Goal: Task Accomplishment & Management: Manage account settings

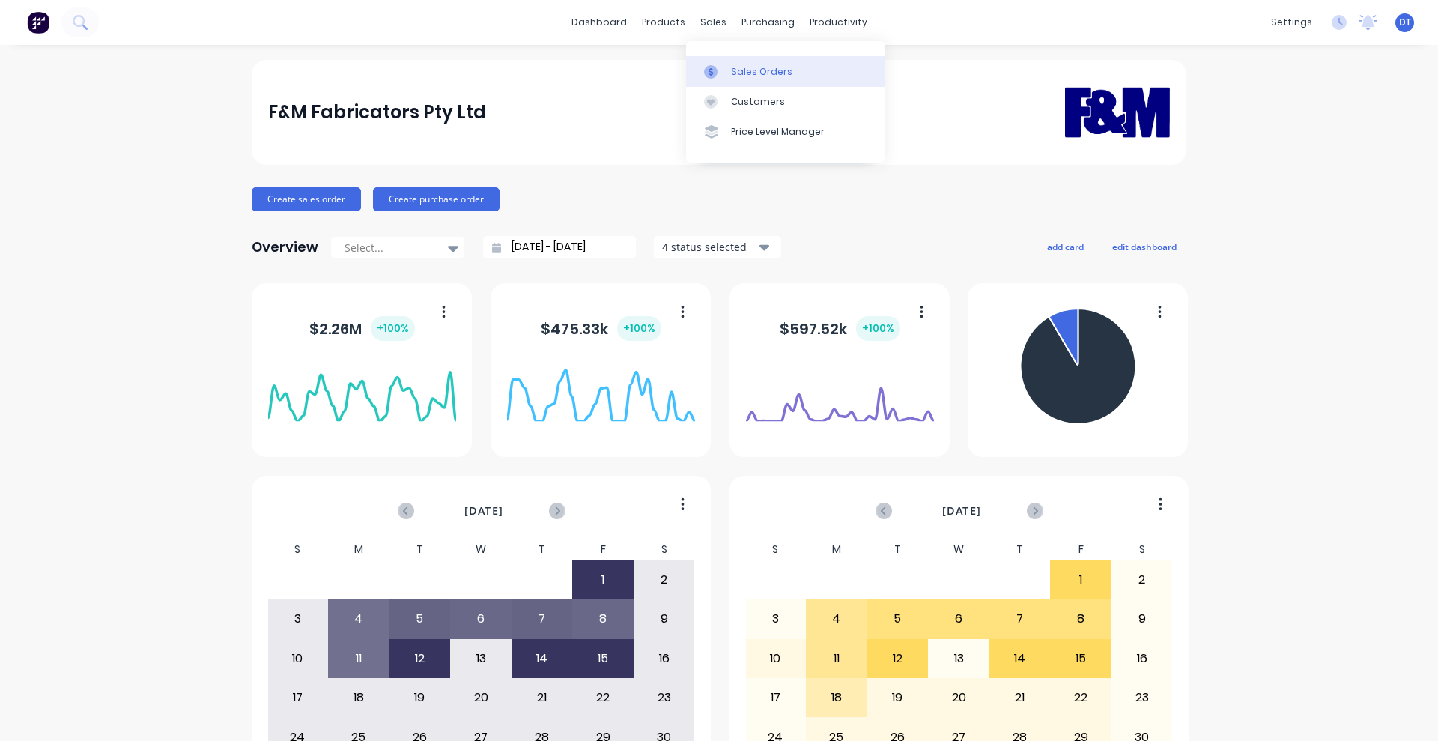
click at [751, 74] on div "Sales Orders" at bounding box center [761, 71] width 61 height 13
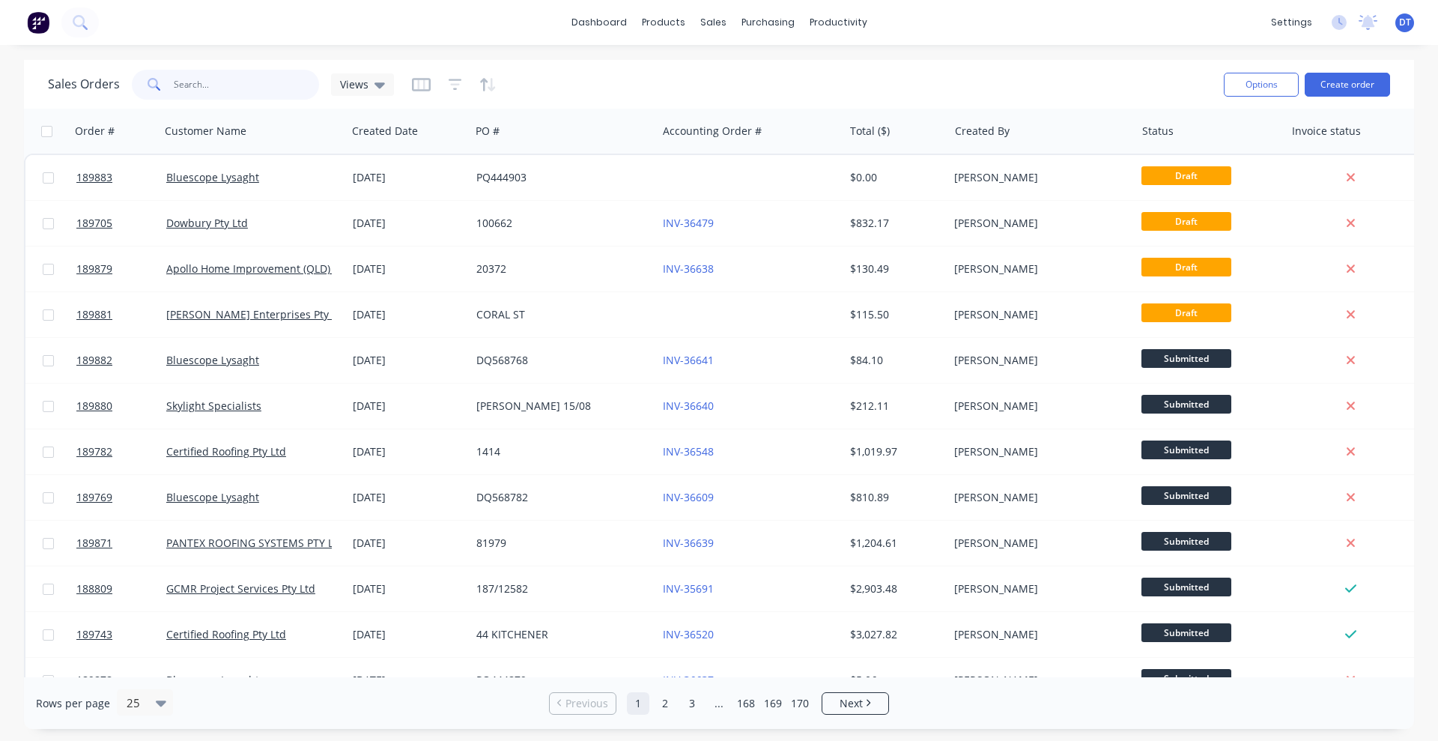
click at [199, 82] on input "text" at bounding box center [247, 85] width 146 height 30
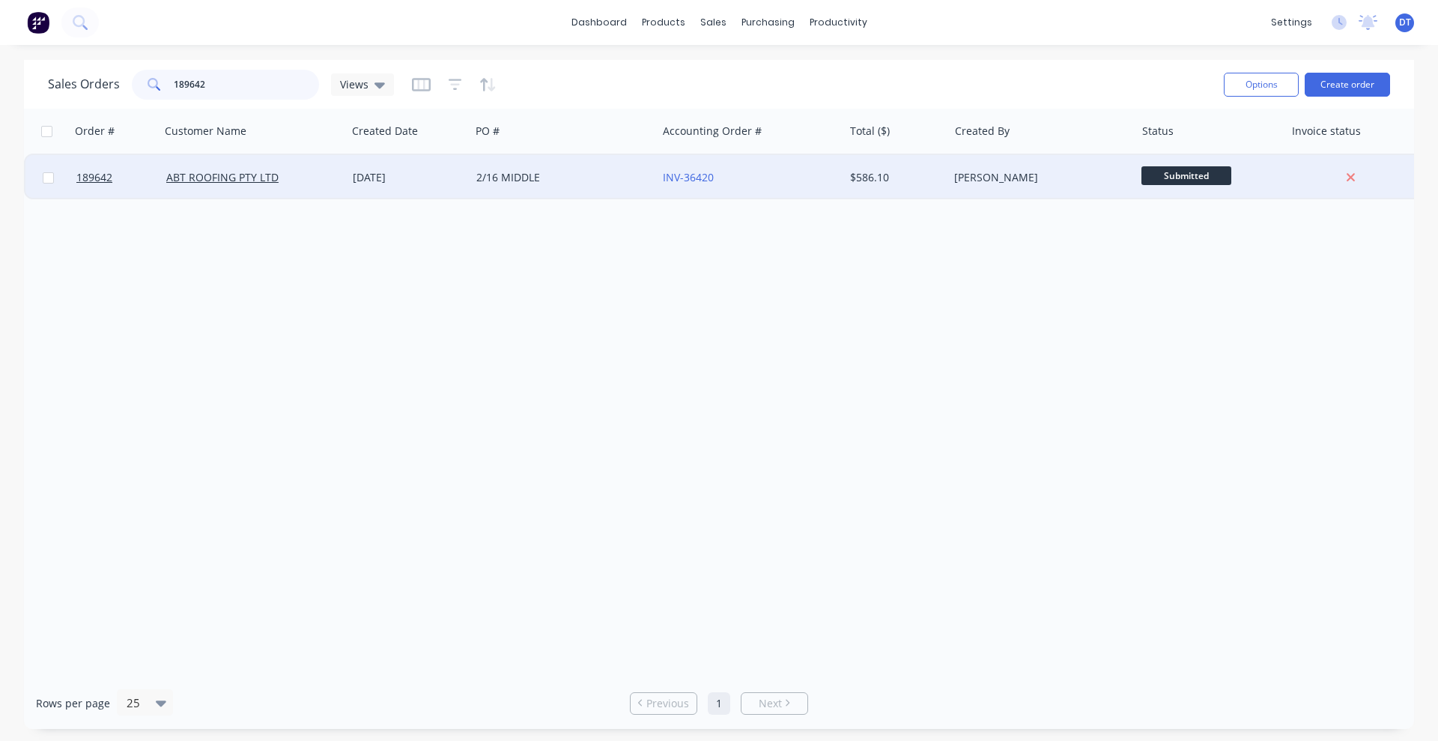
type input "189642"
click at [312, 185] on div "ABT ROOFING PTY LTD" at bounding box center [253, 177] width 187 height 45
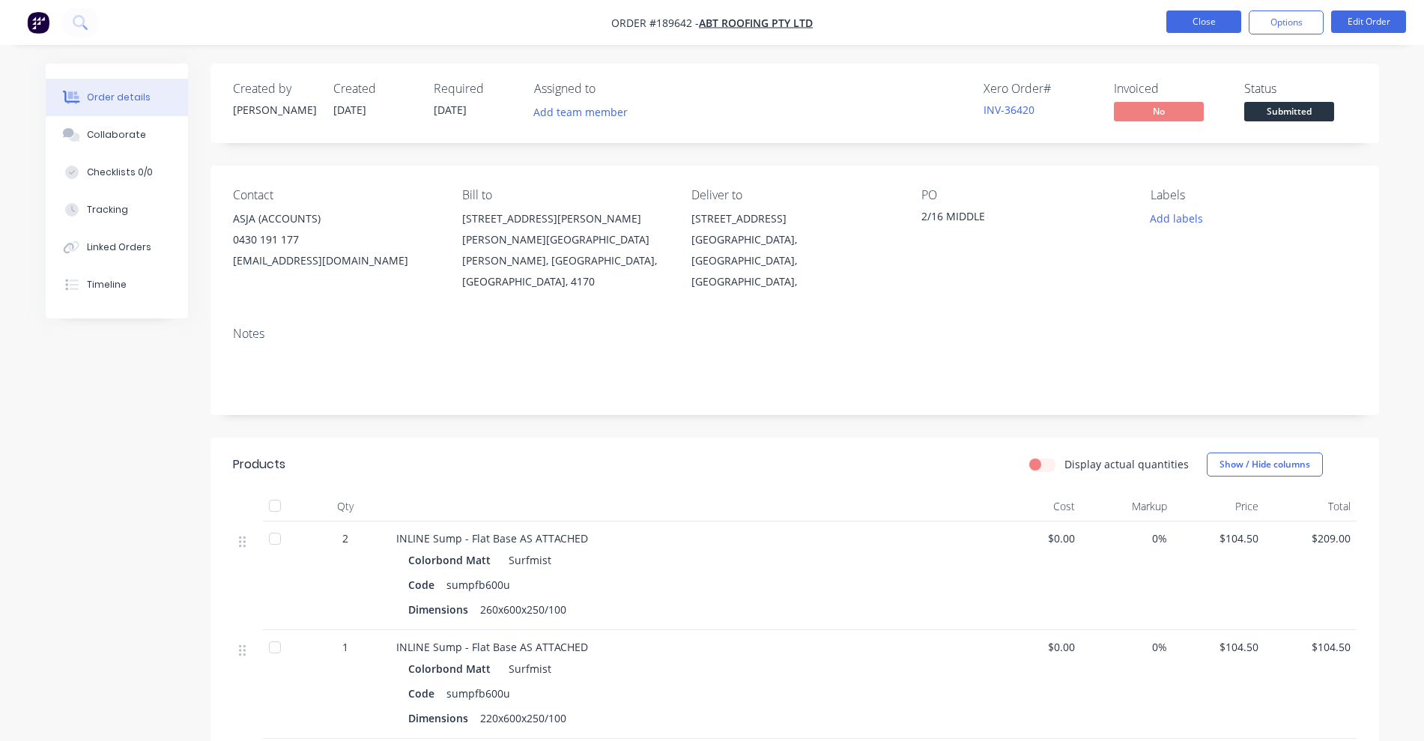
click at [1216, 21] on button "Close" at bounding box center [1203, 21] width 75 height 22
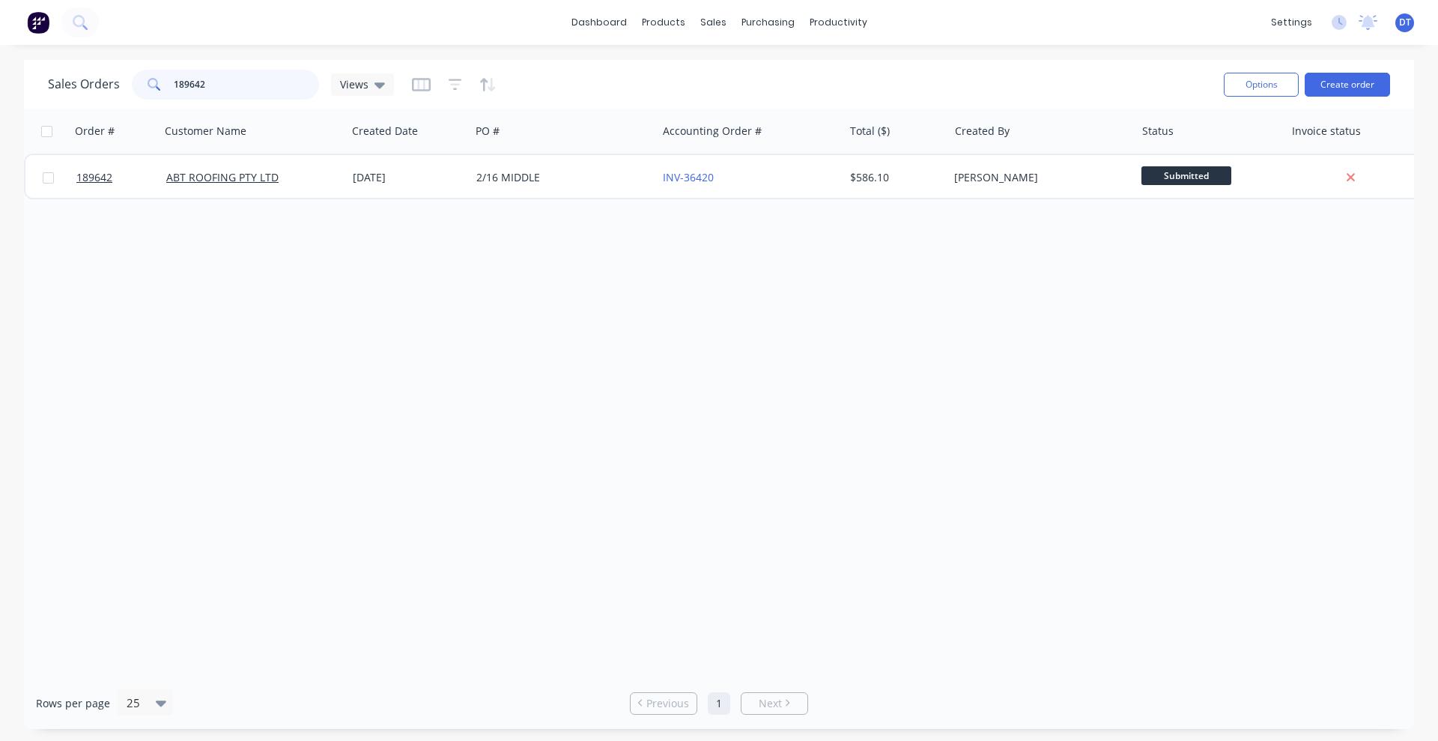
drag, startPoint x: 254, startPoint y: 85, endPoint x: 139, endPoint y: 80, distance: 115.5
click at [139, 80] on div "189642" at bounding box center [225, 85] width 187 height 30
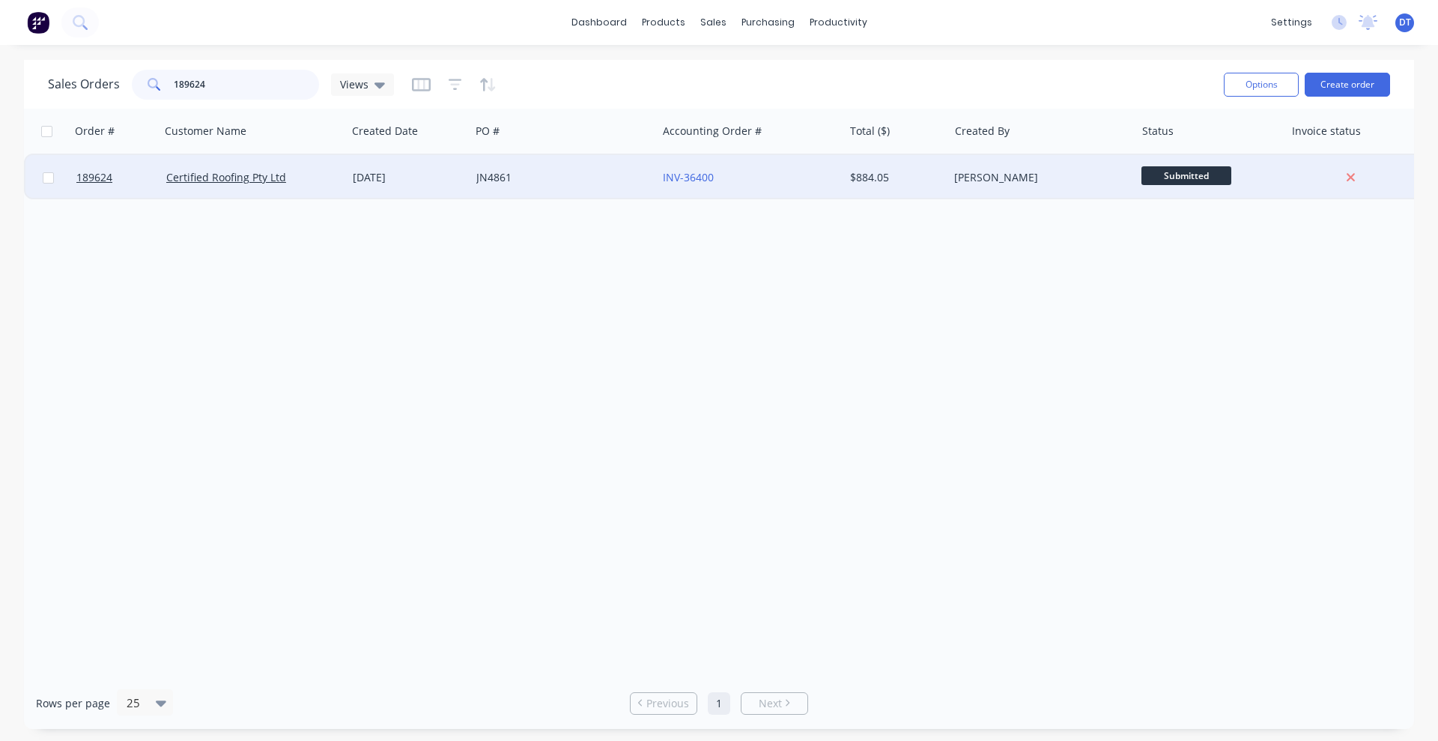
type input "189624"
click at [302, 172] on div "Certified Roofing Pty Ltd" at bounding box center [249, 177] width 166 height 15
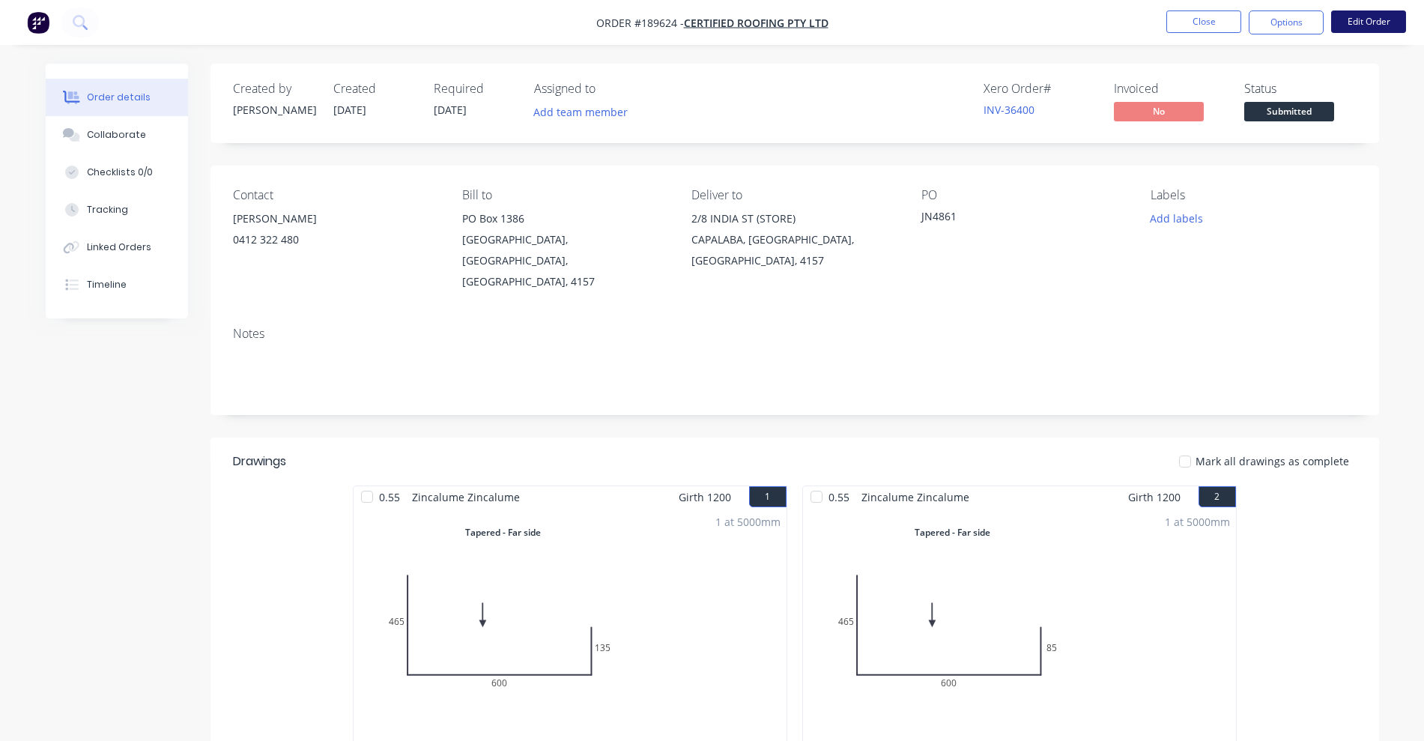
click at [1365, 19] on button "Edit Order" at bounding box center [1368, 21] width 75 height 22
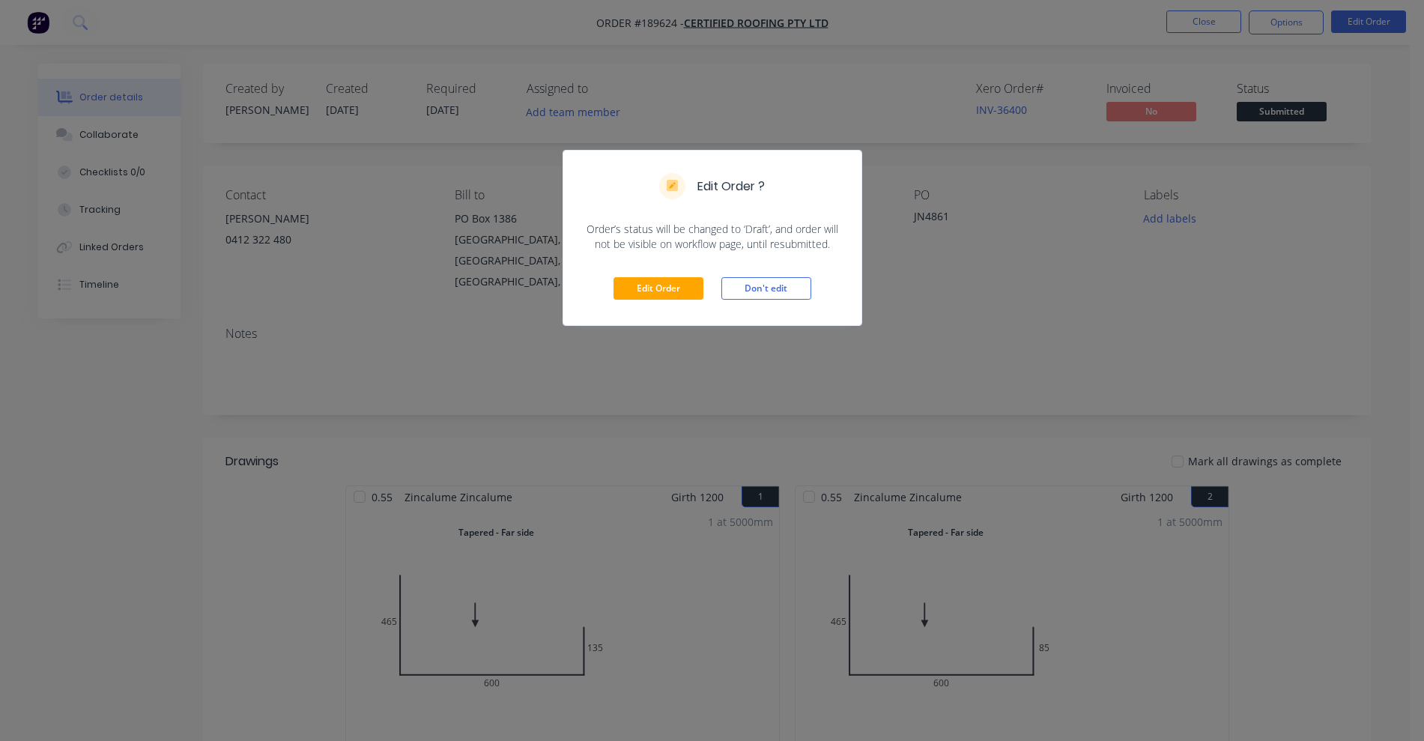
click at [652, 307] on div "Edit Order Don't edit" at bounding box center [712, 288] width 298 height 73
click at [654, 297] on button "Edit Order" at bounding box center [658, 288] width 90 height 22
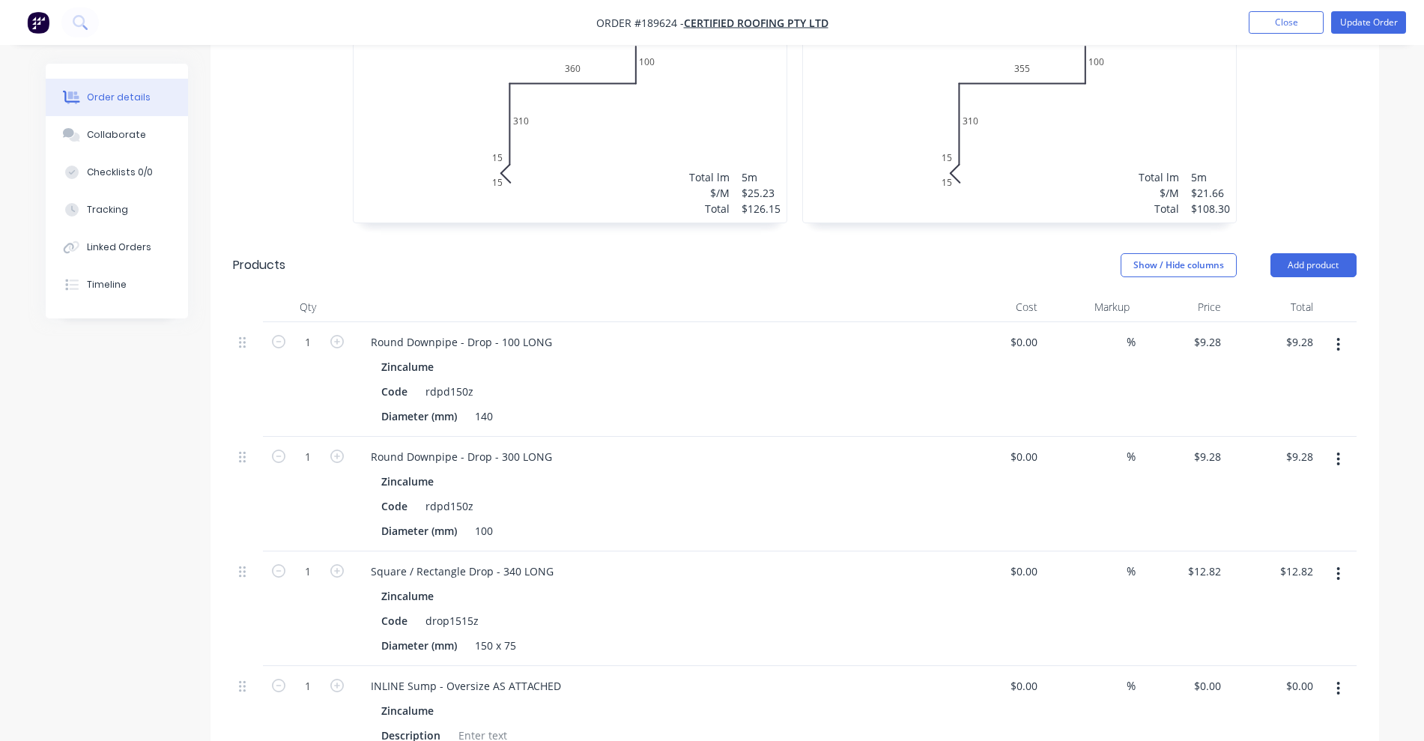
scroll to position [2060, 0]
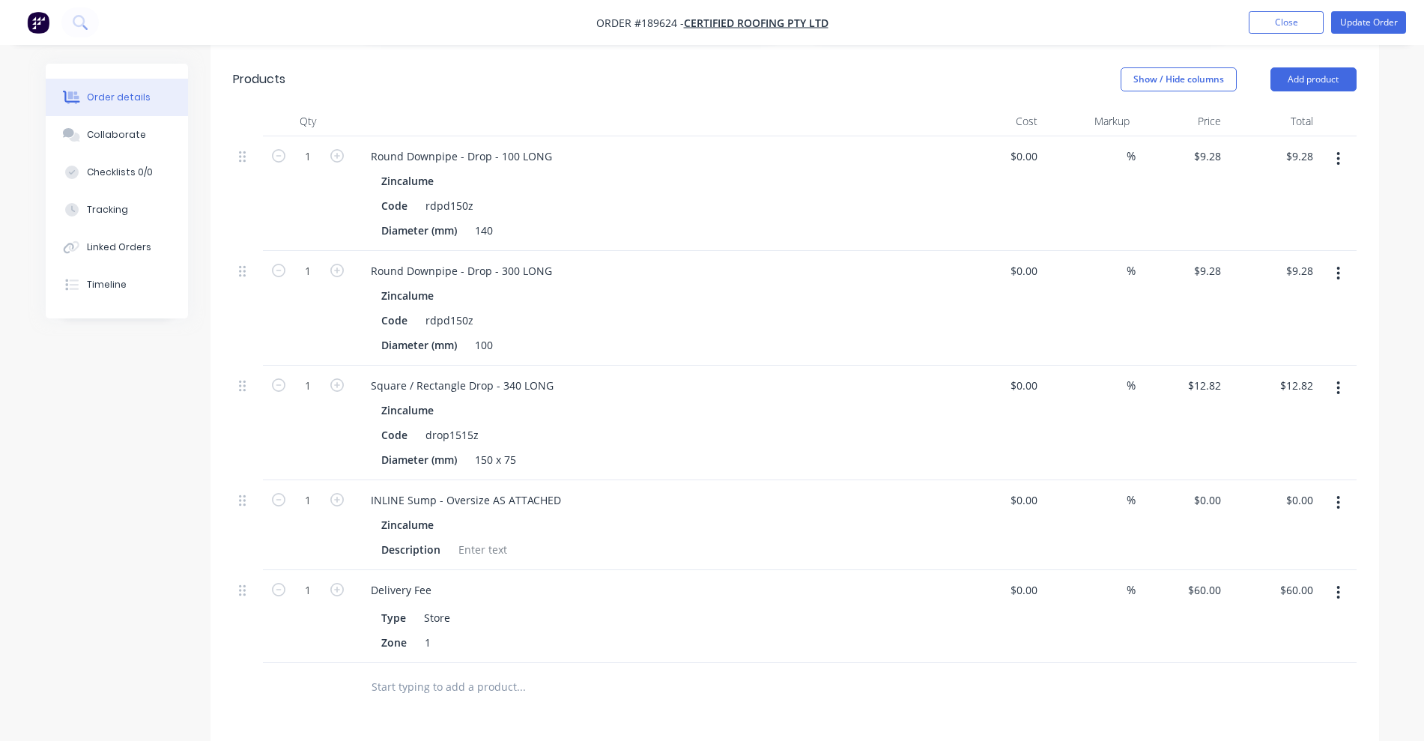
click at [434, 672] on input "text" at bounding box center [521, 687] width 300 height 30
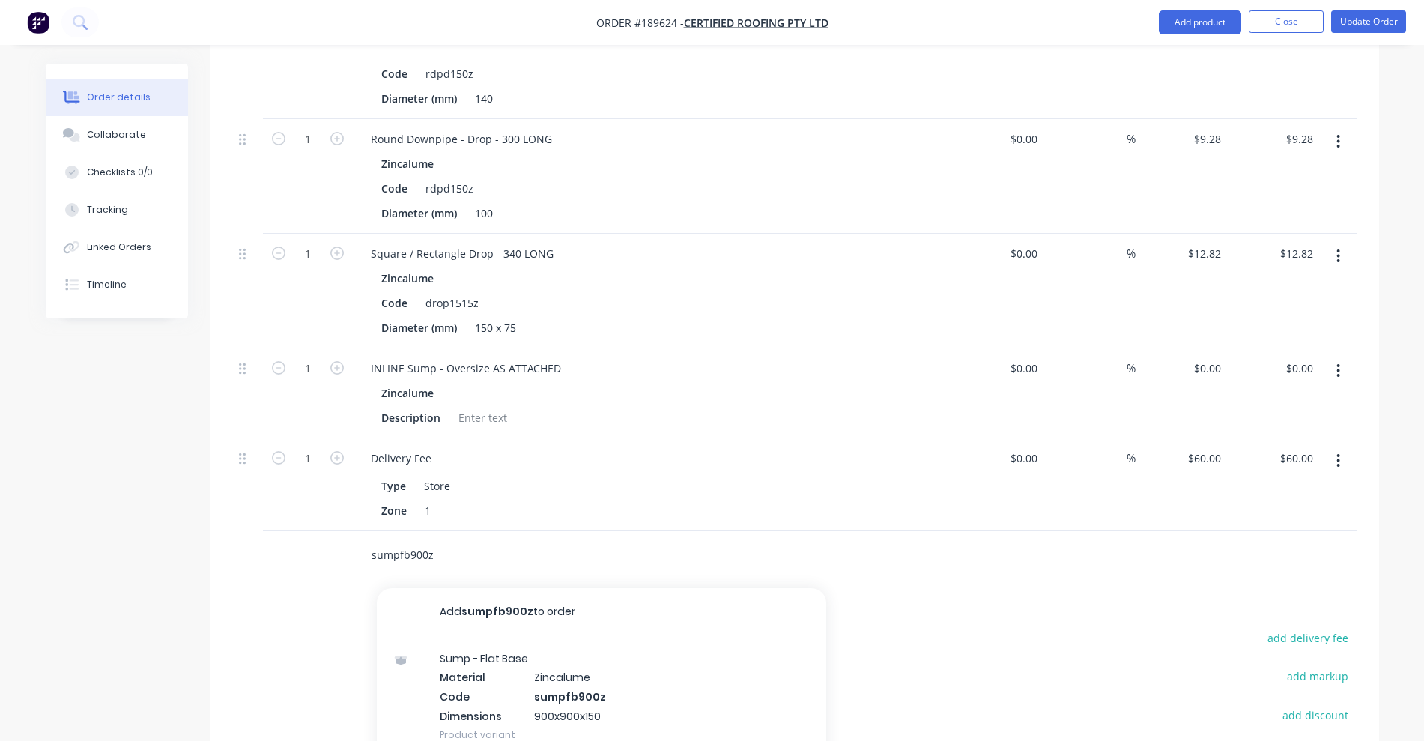
scroll to position [2247, 0]
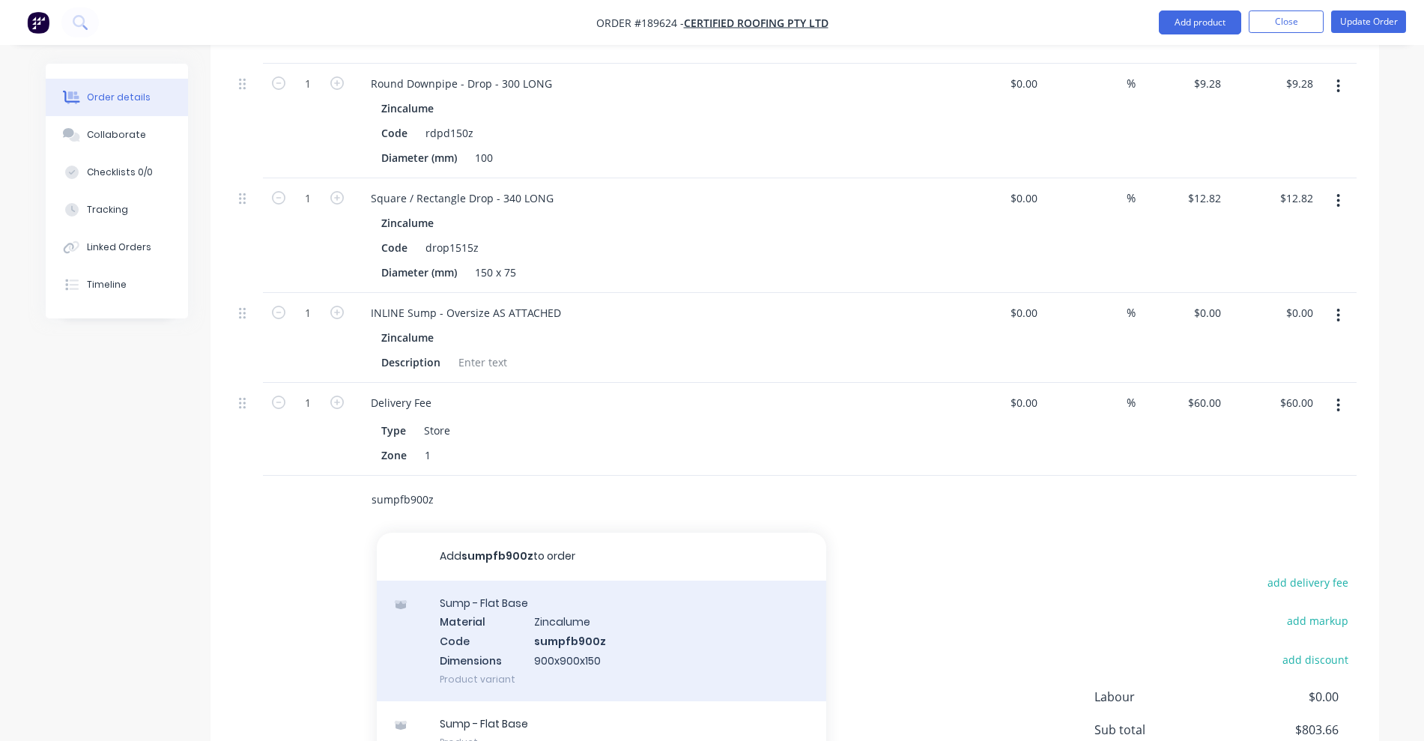
type input "sumpfb900z"
click at [733, 589] on div "Sump - Flat Base Material Zincalume Code sumpfb900z Dimensions 900x900x150 Prod…" at bounding box center [601, 641] width 449 height 121
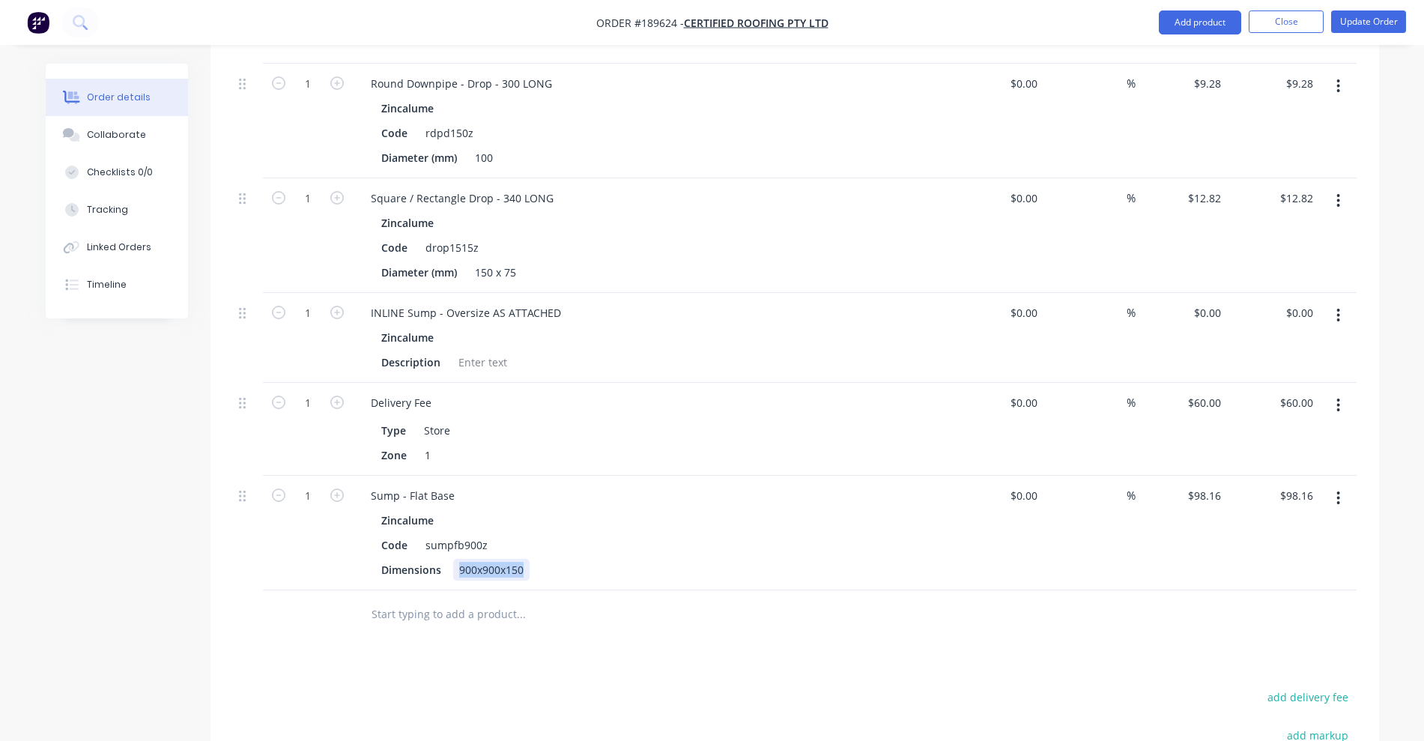
drag, startPoint x: 456, startPoint y: 527, endPoint x: 545, endPoint y: 533, distance: 88.6
click at [545, 559] on div "Dimensions 900x900x150" at bounding box center [649, 570] width 548 height 22
click at [371, 485] on div "Sump - Flat Base" at bounding box center [652, 496] width 587 height 22
click at [366, 485] on div "Sump - Flat Base" at bounding box center [413, 496] width 108 height 22
click at [1338, 307] on icon "button" at bounding box center [1338, 315] width 4 height 16
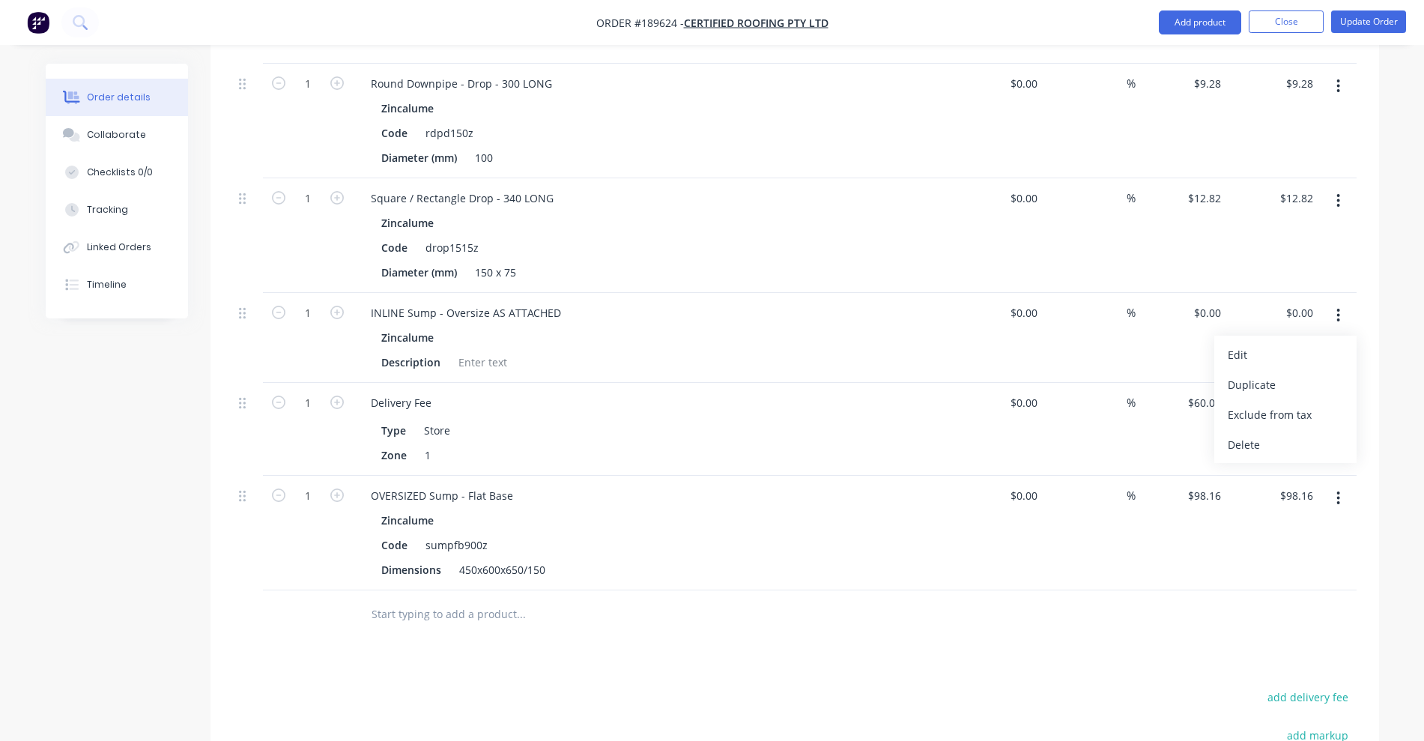
click at [1302, 434] on div "Delete" at bounding box center [1285, 445] width 115 height 22
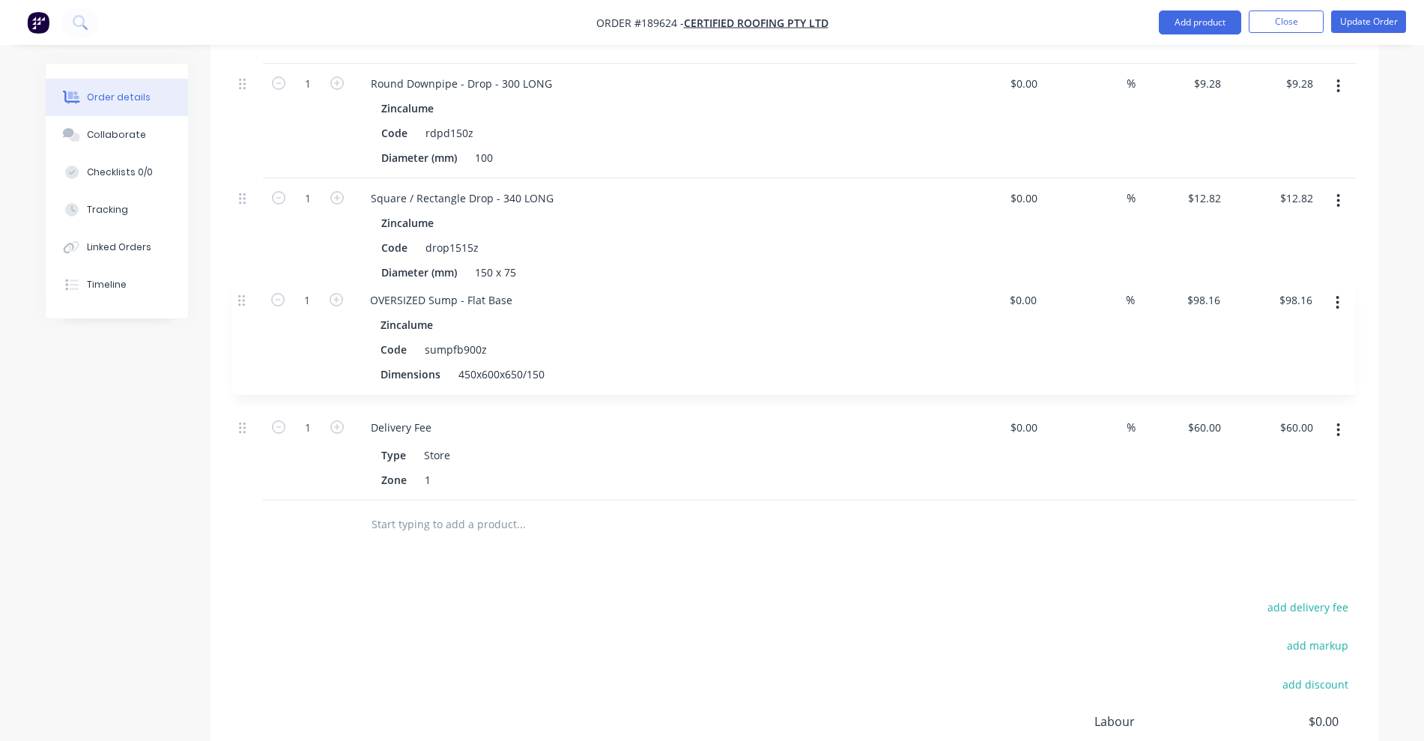
drag, startPoint x: 248, startPoint y: 366, endPoint x: 248, endPoint y: 267, distance: 98.1
click at [248, 270] on div "1 Round Downpipe - Drop - 100 LONG Zincalume Code rdpd150z Diameter (mm) 140 $0…" at bounding box center [795, 224] width 1124 height 551
drag, startPoint x: 485, startPoint y: 318, endPoint x: 431, endPoint y: 314, distance: 54.1
click at [431, 351] on div "sumpfb900z" at bounding box center [456, 362] width 74 height 22
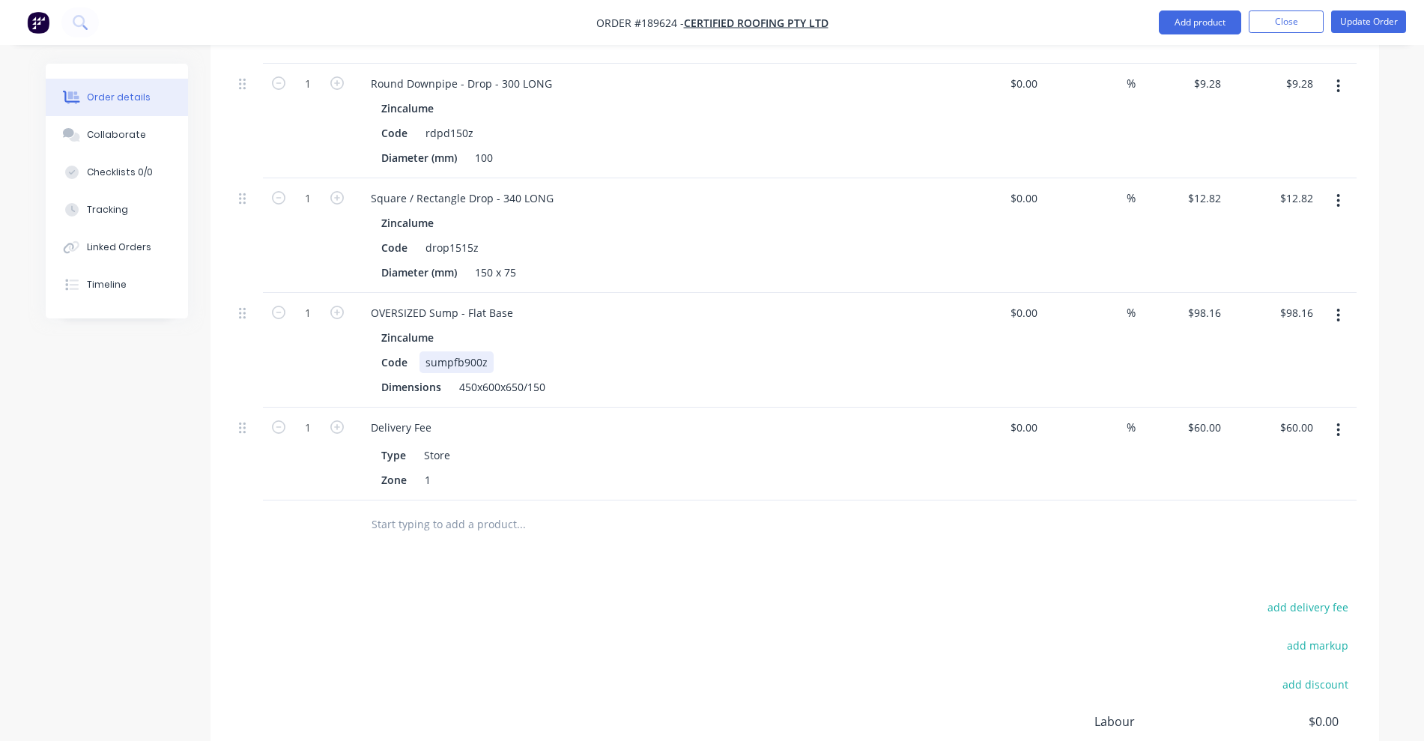
click at [455, 351] on div "sumpfb900z" at bounding box center [456, 362] width 74 height 22
click at [662, 376] on div "Dimensions 450x600x650/150" at bounding box center [649, 387] width 548 height 22
click at [1294, 302] on input "98.16" at bounding box center [1302, 313] width 34 height 22
type input "111.79"
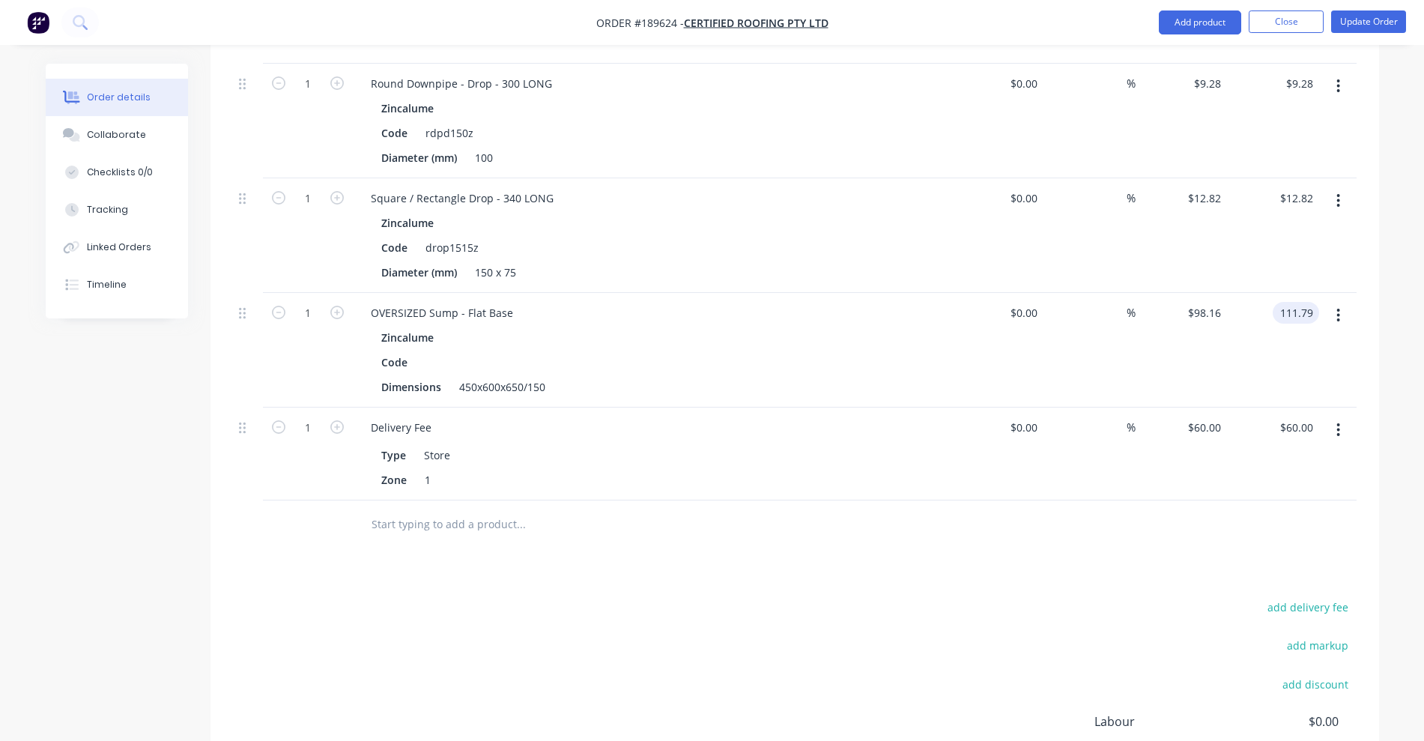
type input "$111.79"
click at [1136, 668] on div "add delivery fee add markup add discount Labour $0.00 Sub total $901.82 Margin …" at bounding box center [795, 741] width 1124 height 289
click at [1362, 20] on button "Update Order" at bounding box center [1368, 21] width 75 height 22
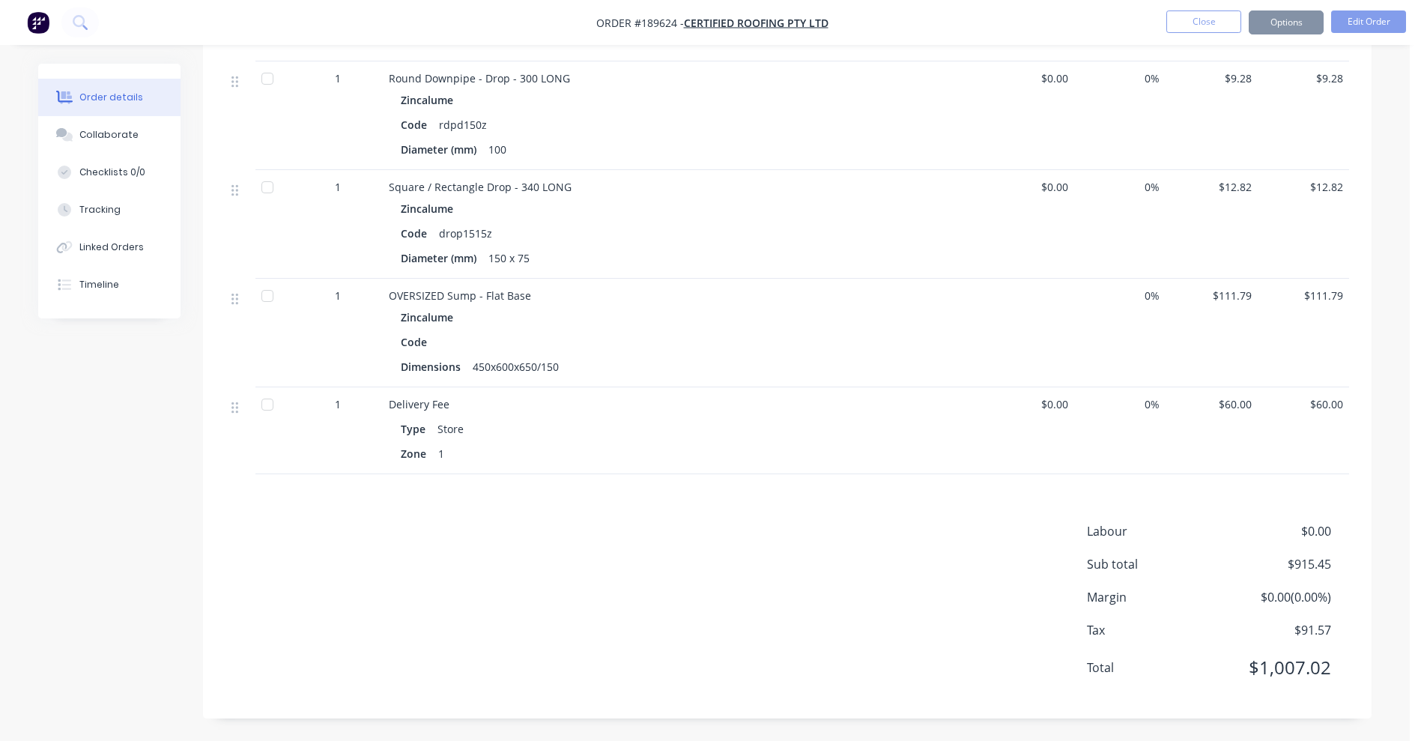
scroll to position [0, 0]
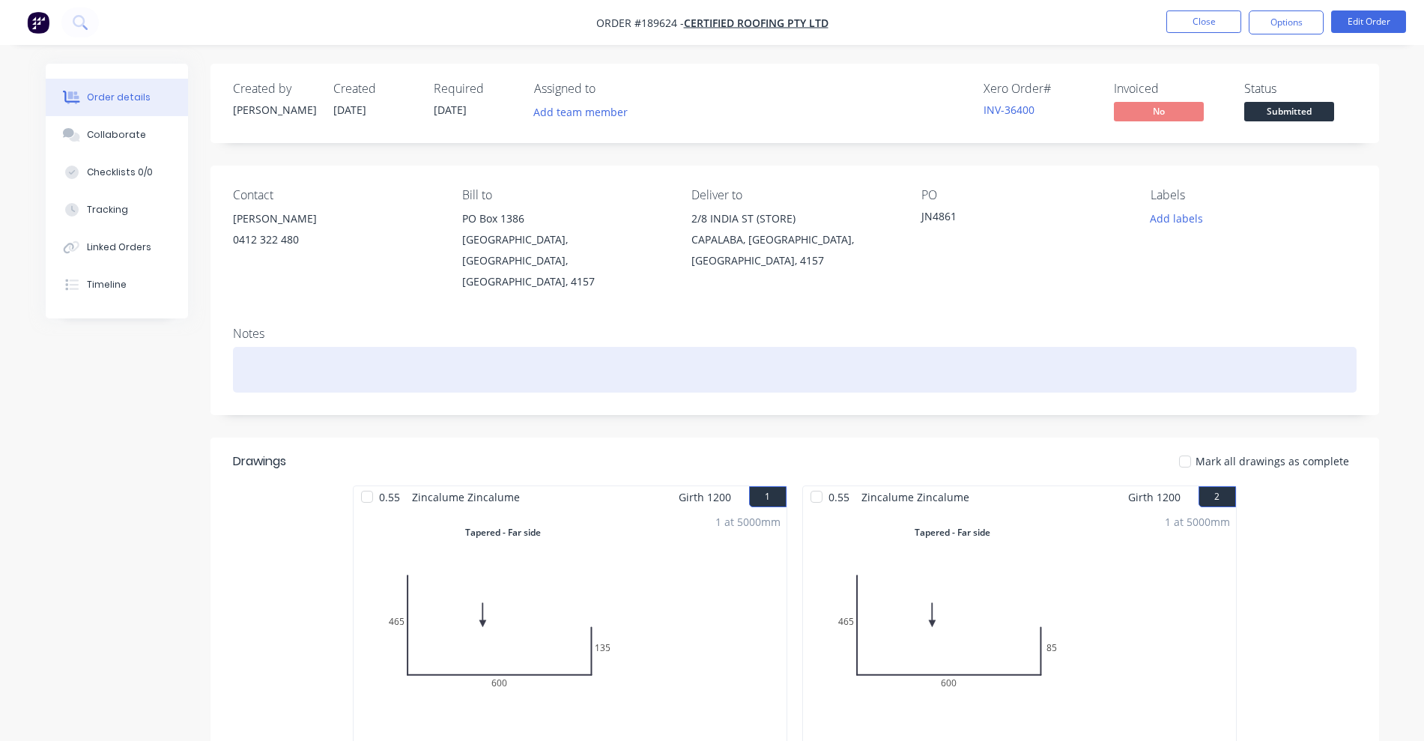
drag, startPoint x: 1289, startPoint y: 195, endPoint x: 1244, endPoint y: 354, distance: 164.3
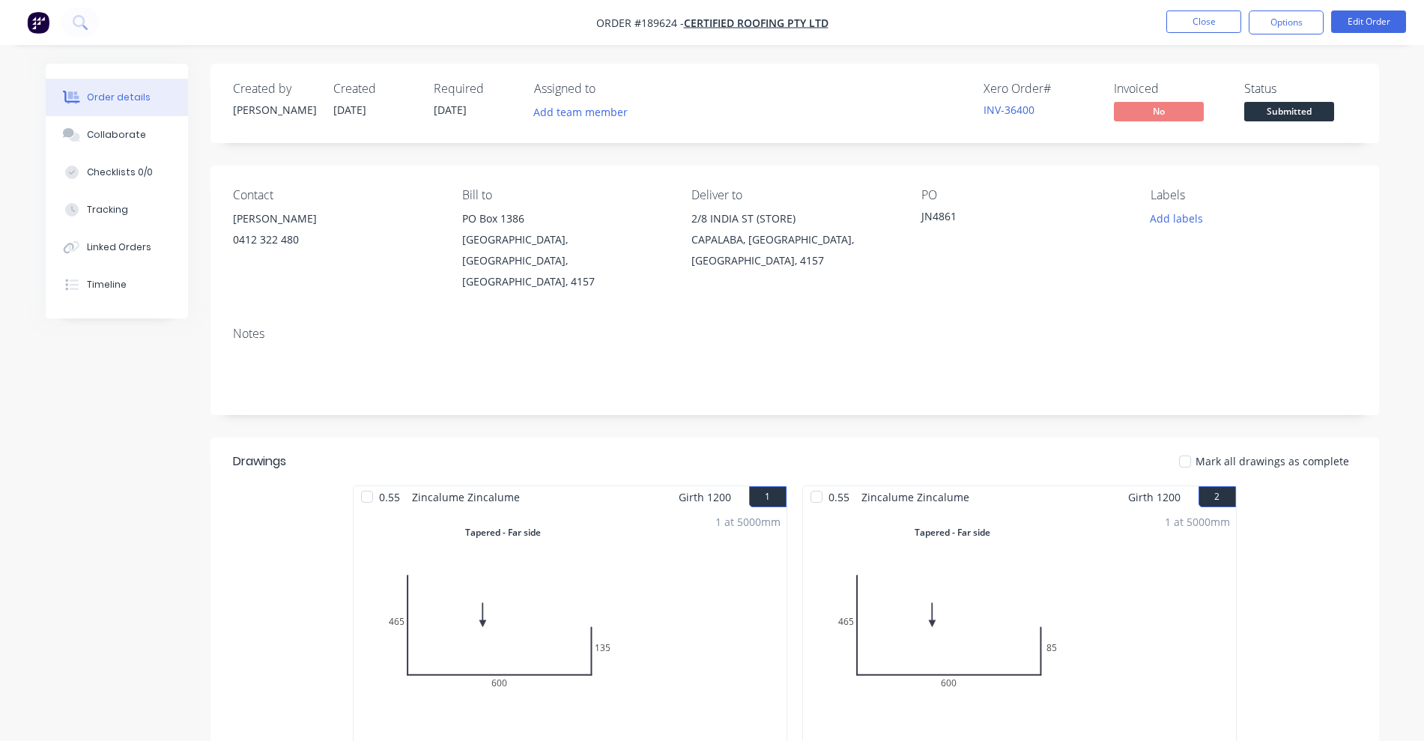
drag, startPoint x: 1244, startPoint y: 354, endPoint x: 774, endPoint y: 303, distance: 473.1
click at [774, 327] on div "Notes" at bounding box center [795, 334] width 1124 height 14
